Goal: Task Accomplishment & Management: Manage account settings

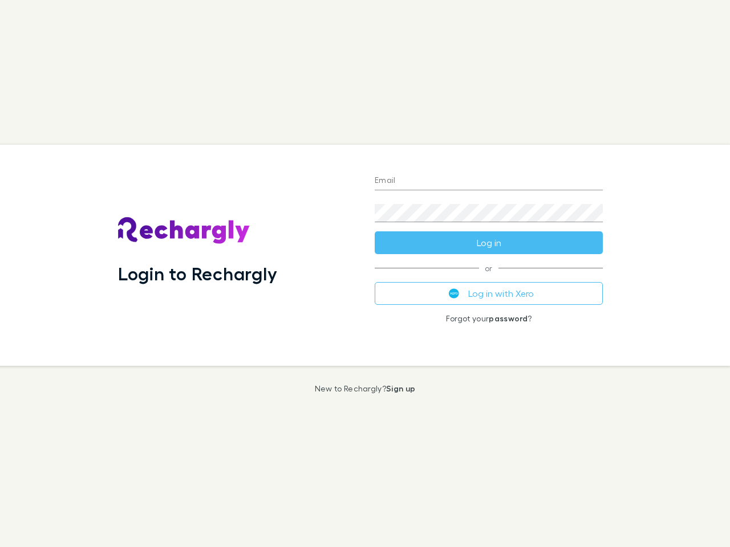
click at [365, 274] on div "Login to Rechargly" at bounding box center [237, 255] width 256 height 221
click at [488, 181] on input "Email" at bounding box center [488, 181] width 228 height 18
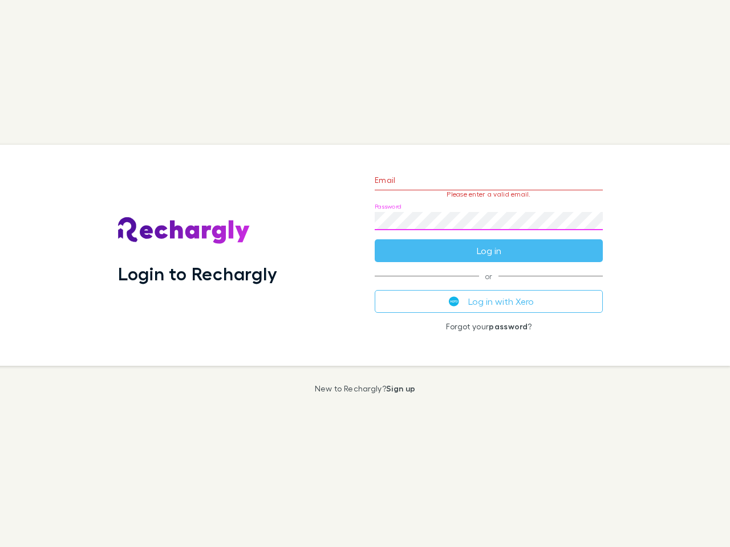
click at [488, 243] on form "Email Please enter a valid email. Password Log in" at bounding box center [488, 212] width 228 height 99
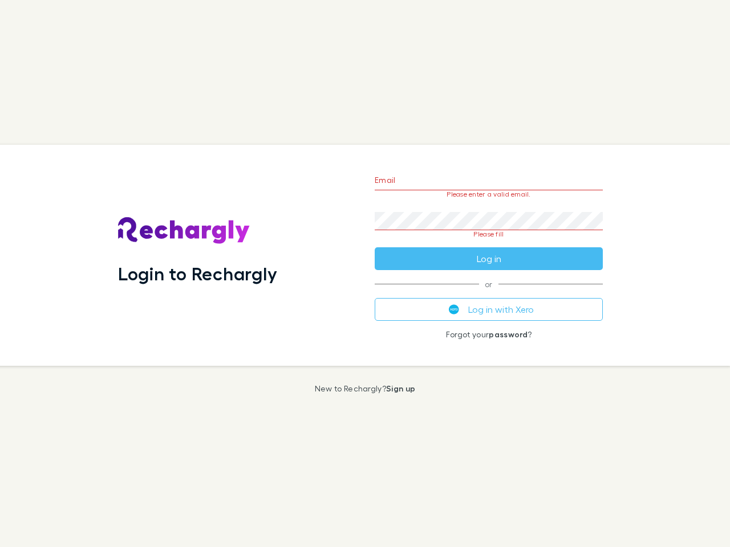
click at [488, 294] on div "Email Please enter a valid email. Password Please fill Log in or Log in with Xe…" at bounding box center [488, 255] width 246 height 221
